Goal: Check status: Check status

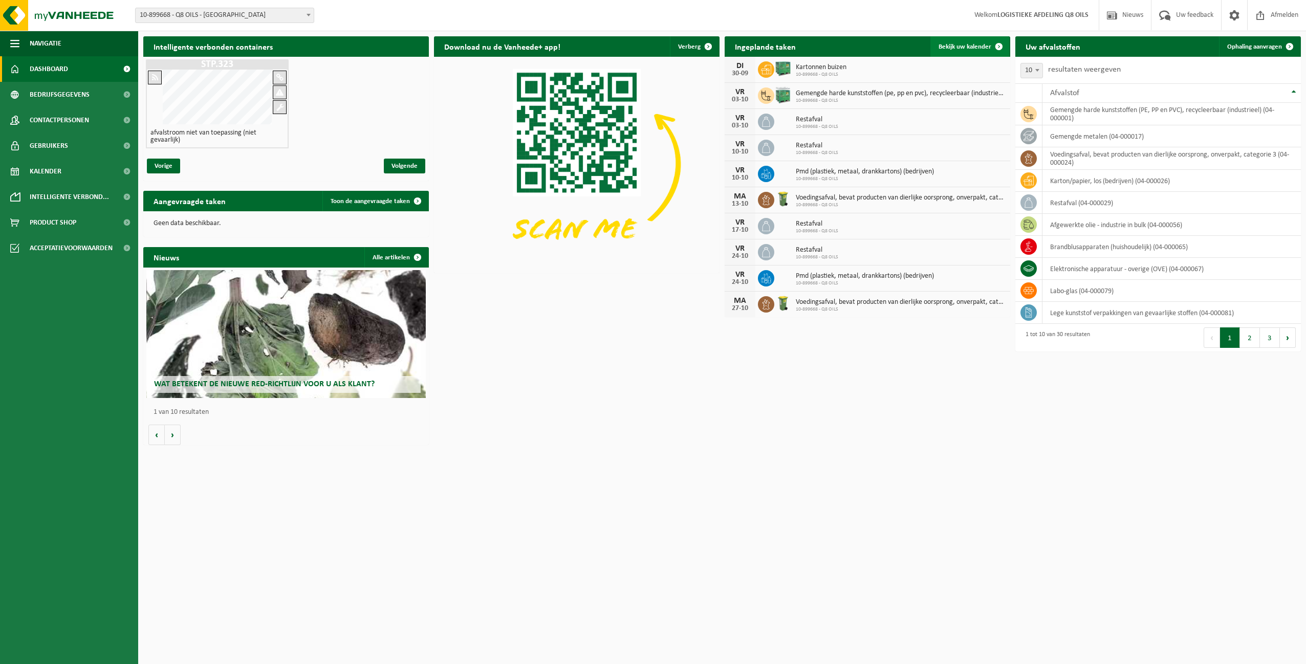
click at [961, 45] on span "Bekijk uw kalender" at bounding box center [965, 46] width 53 height 7
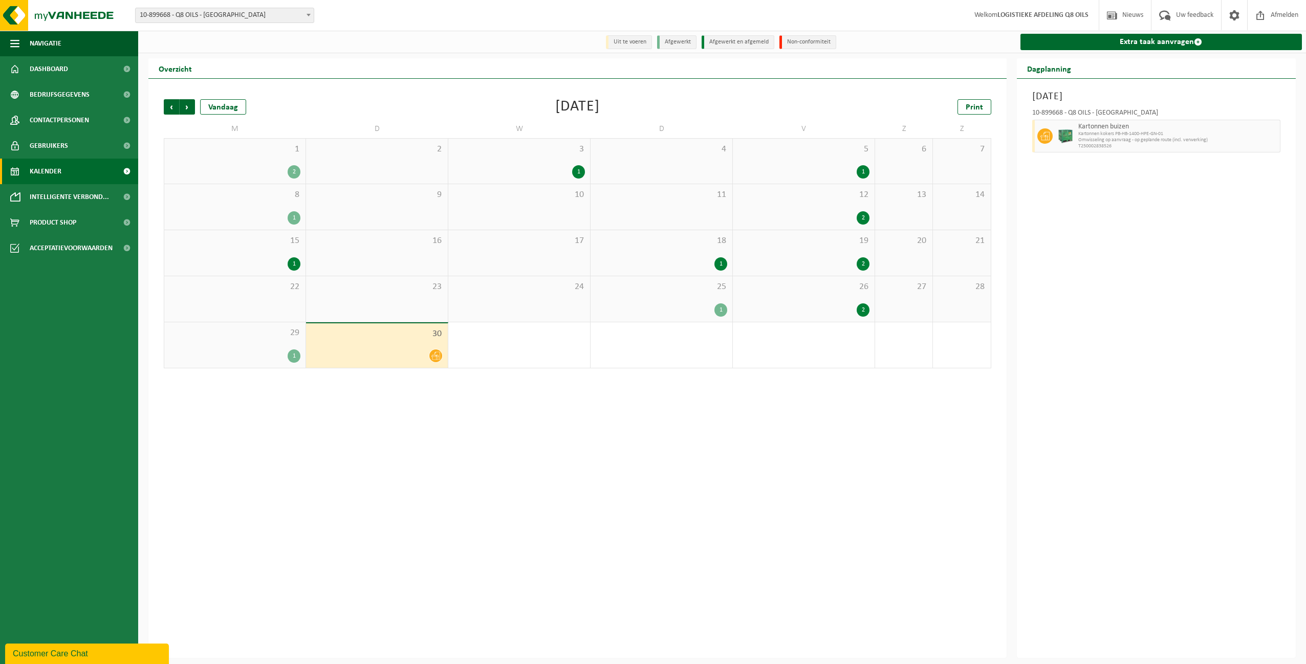
click at [439, 356] on icon at bounding box center [435, 356] width 9 height 9
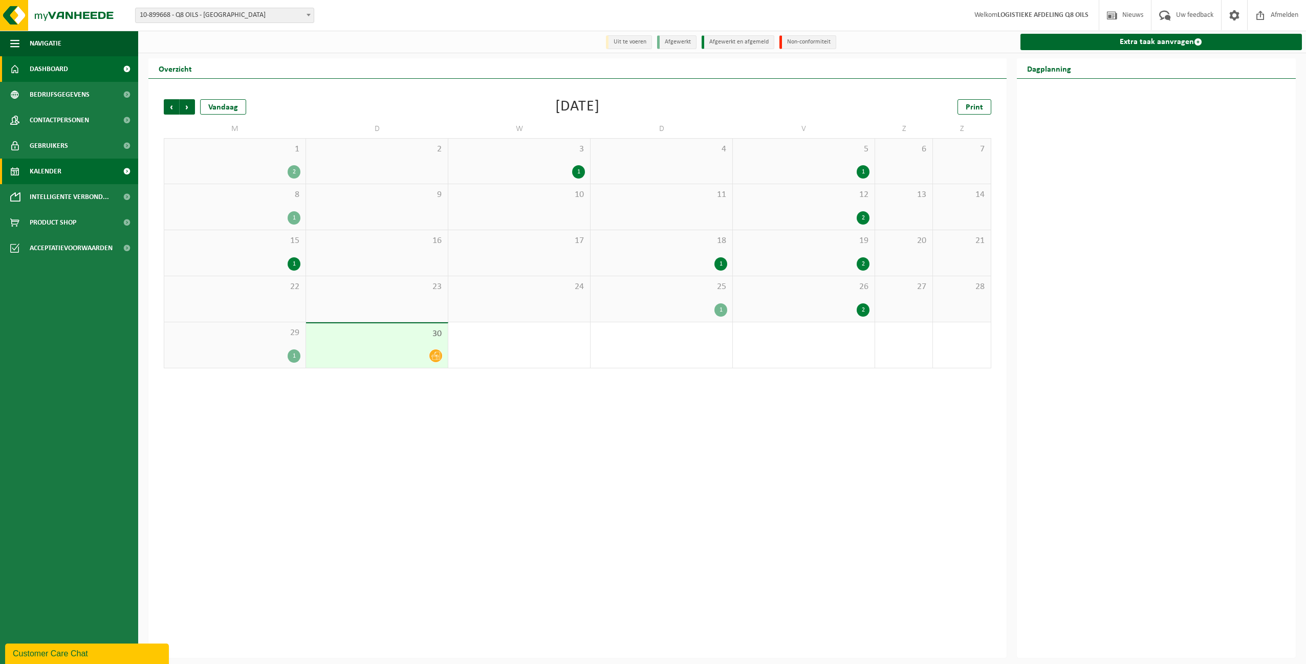
click at [49, 67] on span "Dashboard" at bounding box center [49, 69] width 38 height 26
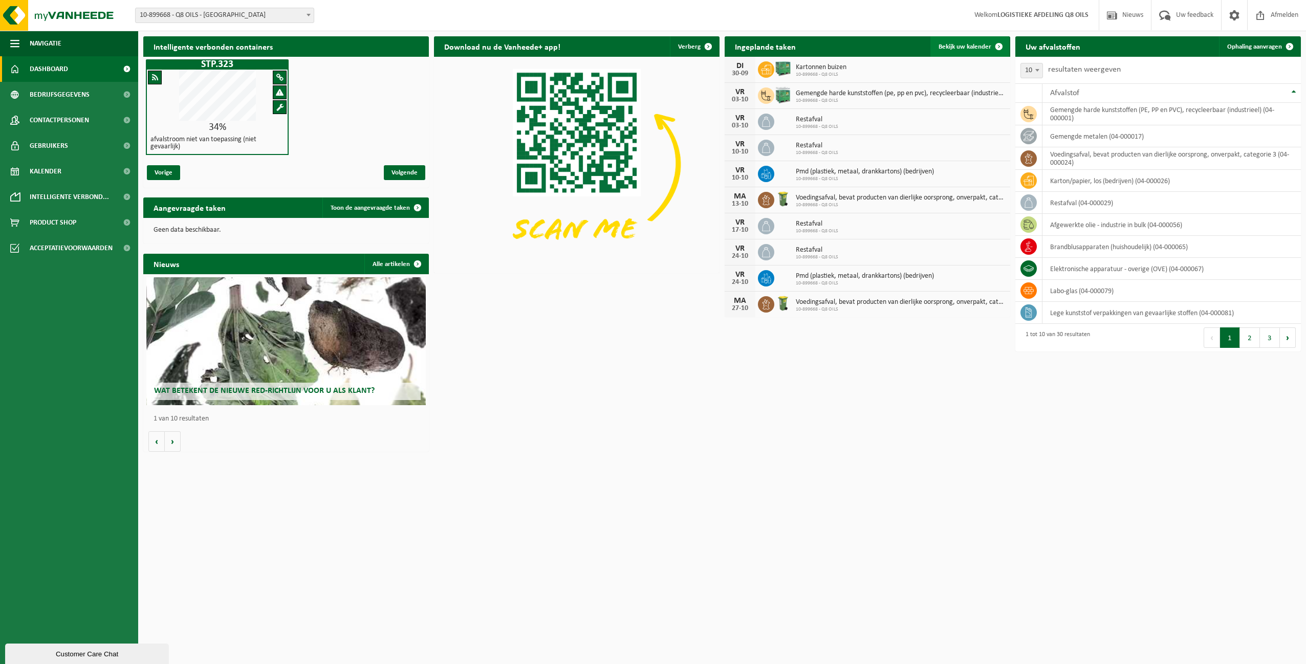
click at [964, 45] on span "Bekijk uw kalender" at bounding box center [965, 46] width 53 height 7
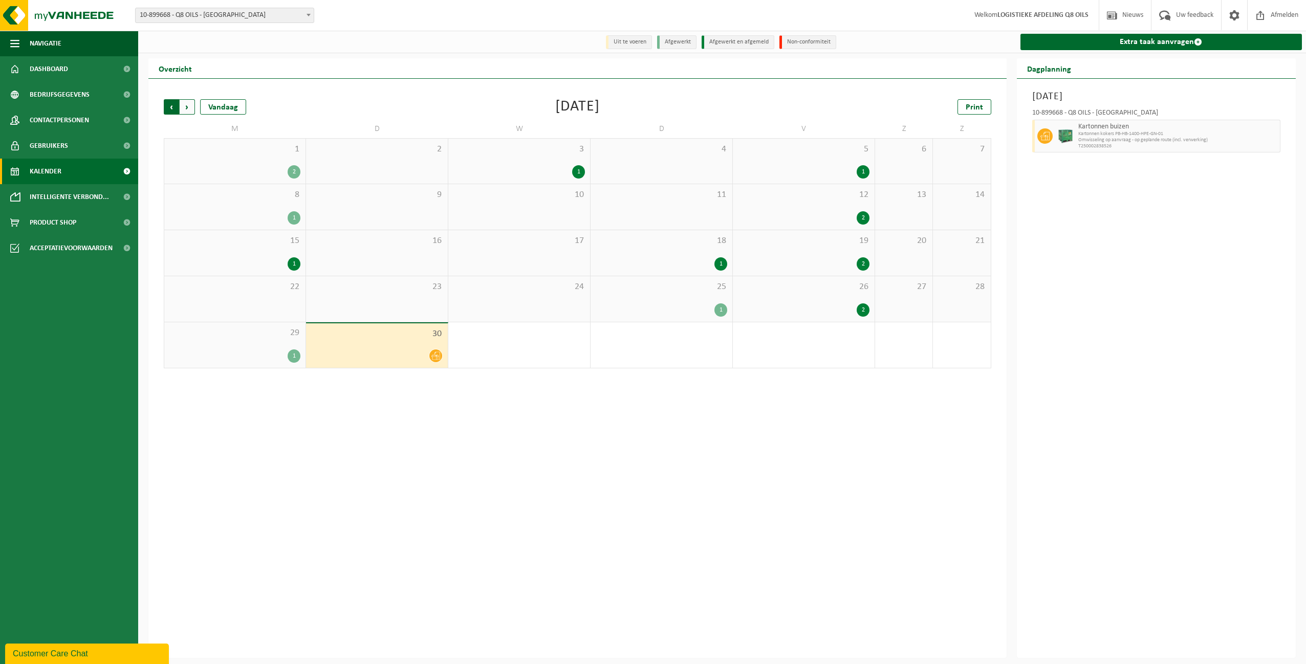
click at [189, 106] on span "Volgende" at bounding box center [187, 106] width 15 height 15
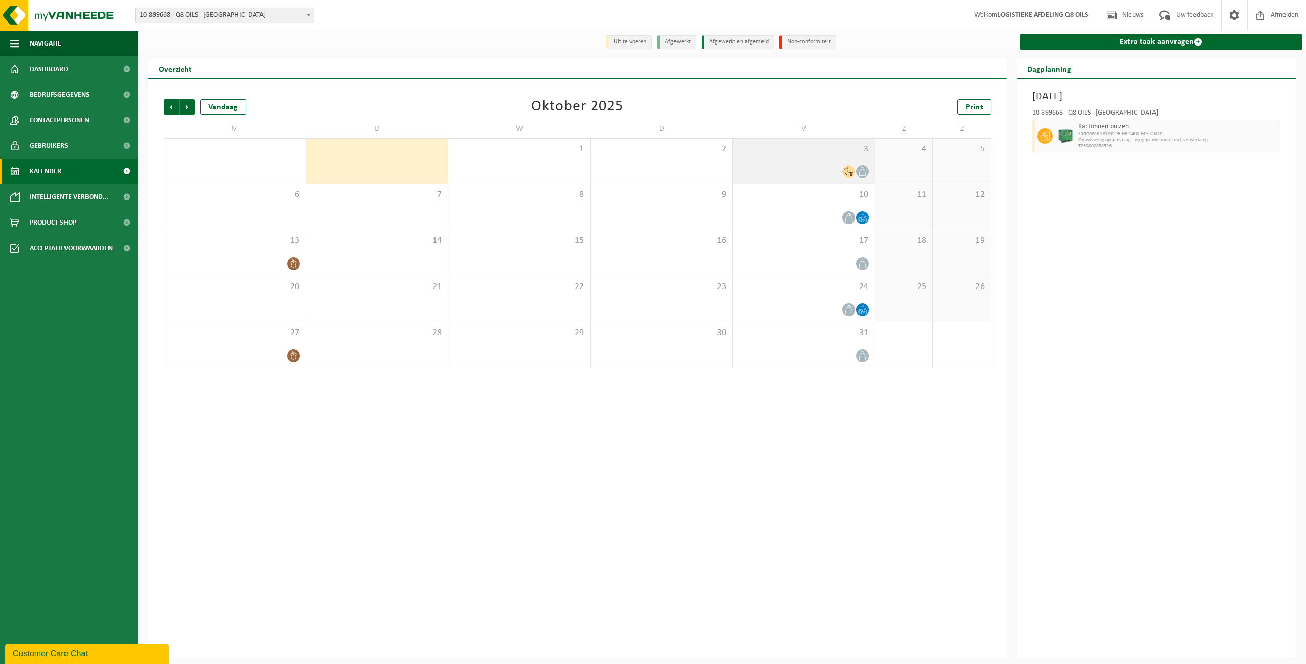
click at [825, 168] on div at bounding box center [804, 172] width 132 height 14
